Goal: Find specific page/section: Find specific page/section

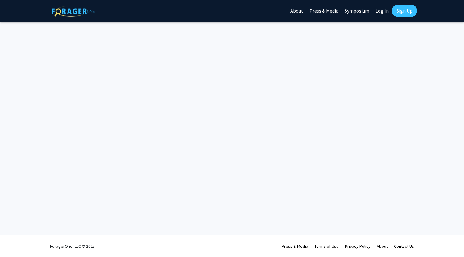
click at [382, 14] on link "Log In" at bounding box center [381, 11] width 19 height 22
click at [380, 16] on link "Log In" at bounding box center [381, 11] width 19 height 22
click at [376, 12] on link "Log In" at bounding box center [381, 11] width 19 height 22
